Goal: Book appointment/travel/reservation

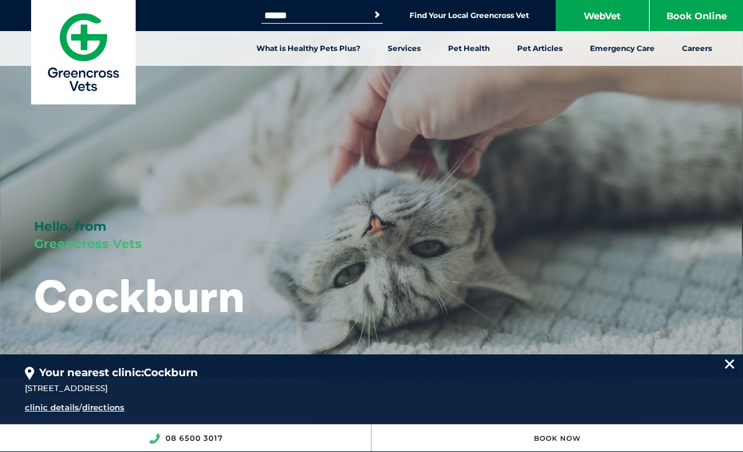
click at [732, 362] on img at bounding box center [729, 364] width 9 height 9
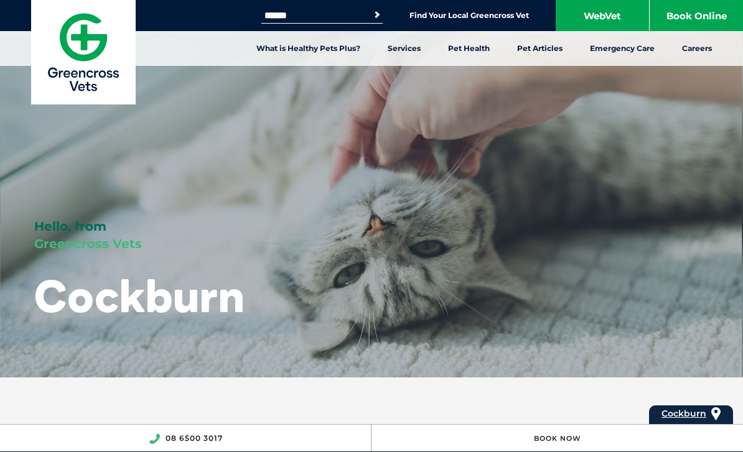
click at [735, 12] on link "Book Online" at bounding box center [696, 15] width 93 height 31
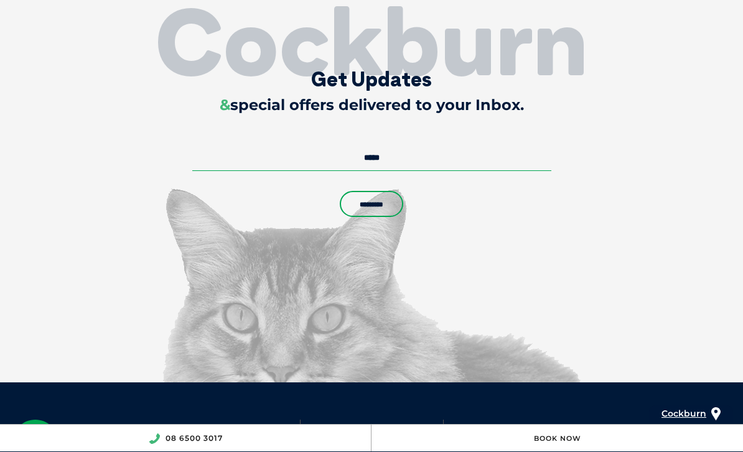
scroll to position [3376, 0]
